Goal: Find specific page/section: Find specific page/section

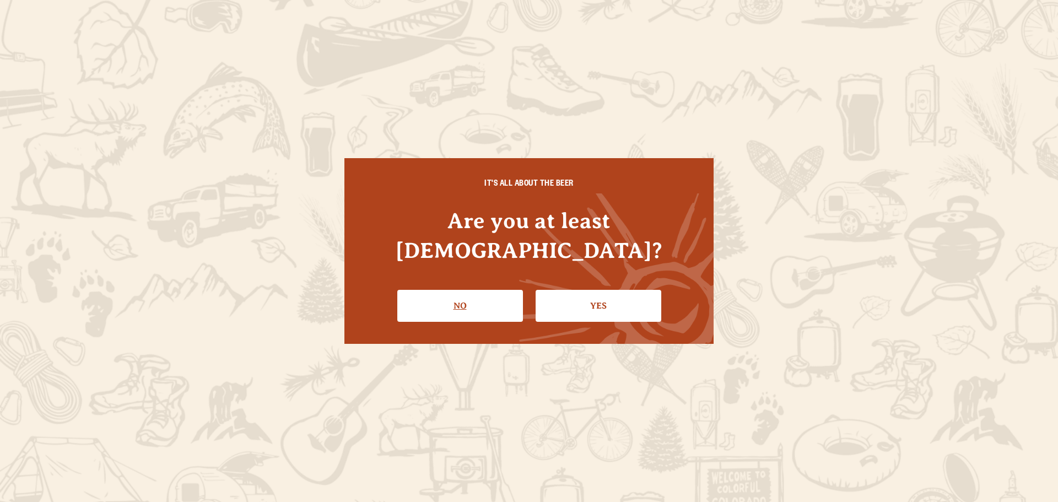
click at [475, 302] on link "No" at bounding box center [460, 306] width 126 height 32
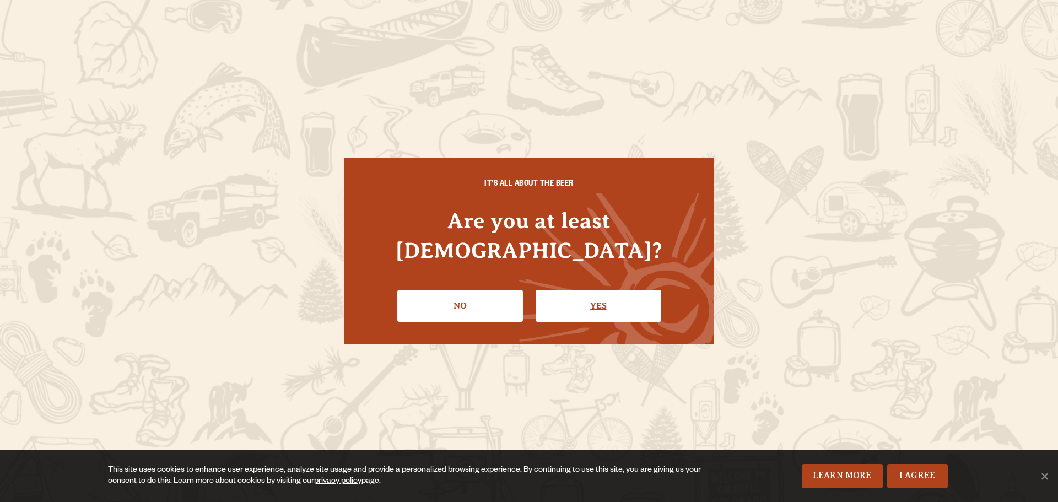
click at [599, 293] on link "Yes" at bounding box center [598, 306] width 126 height 32
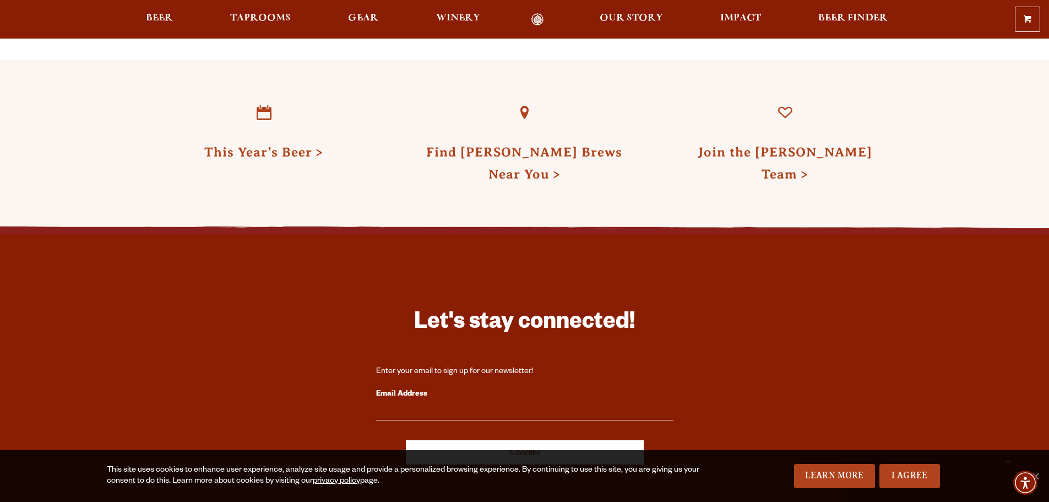
scroll to position [3289, 0]
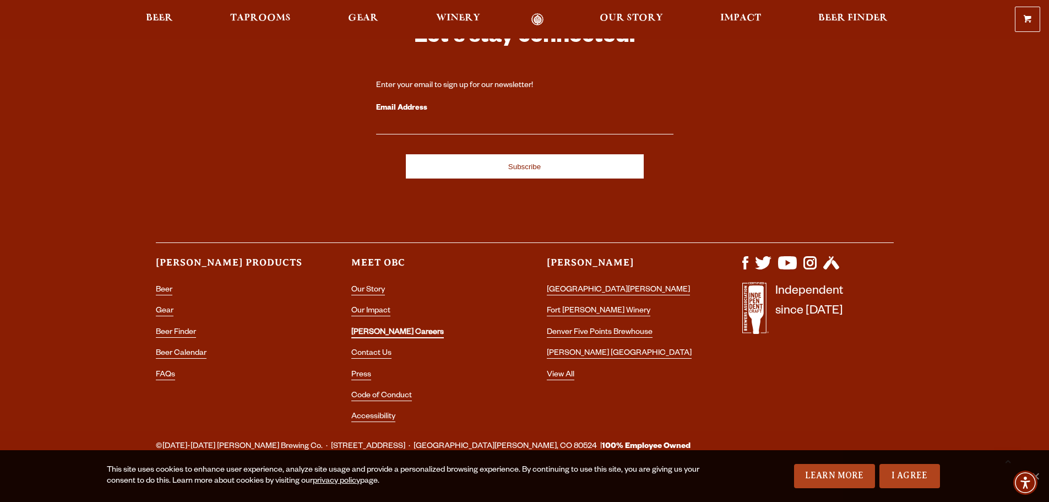
click at [389, 328] on link "[PERSON_NAME] Careers" at bounding box center [397, 333] width 93 height 10
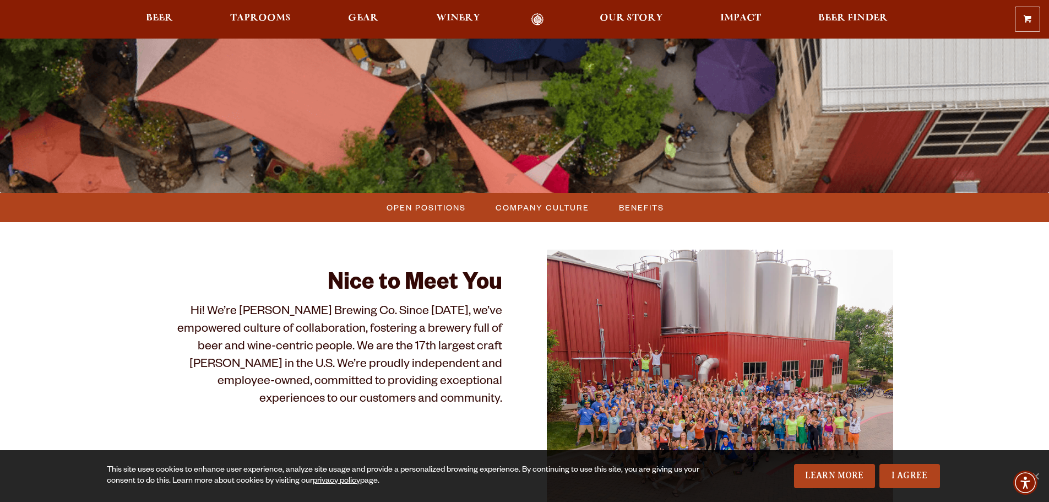
scroll to position [441, 0]
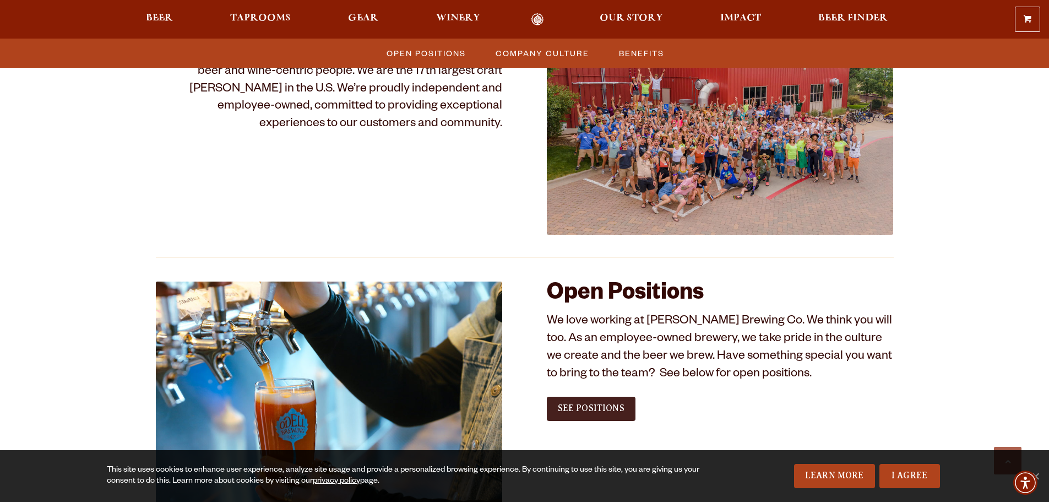
click at [601, 405] on span "See Positions" at bounding box center [591, 408] width 67 height 10
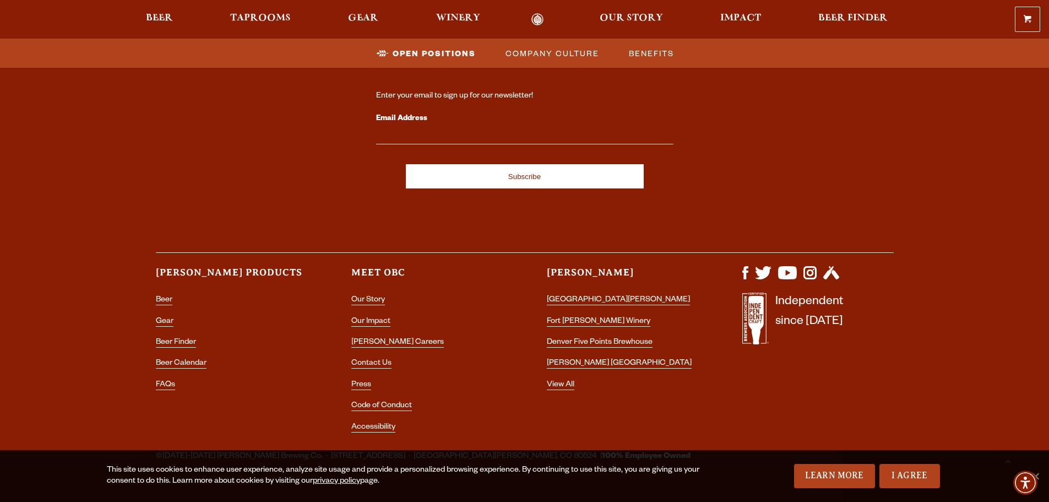
scroll to position [2055, 0]
